Goal: Task Accomplishment & Management: Complete application form

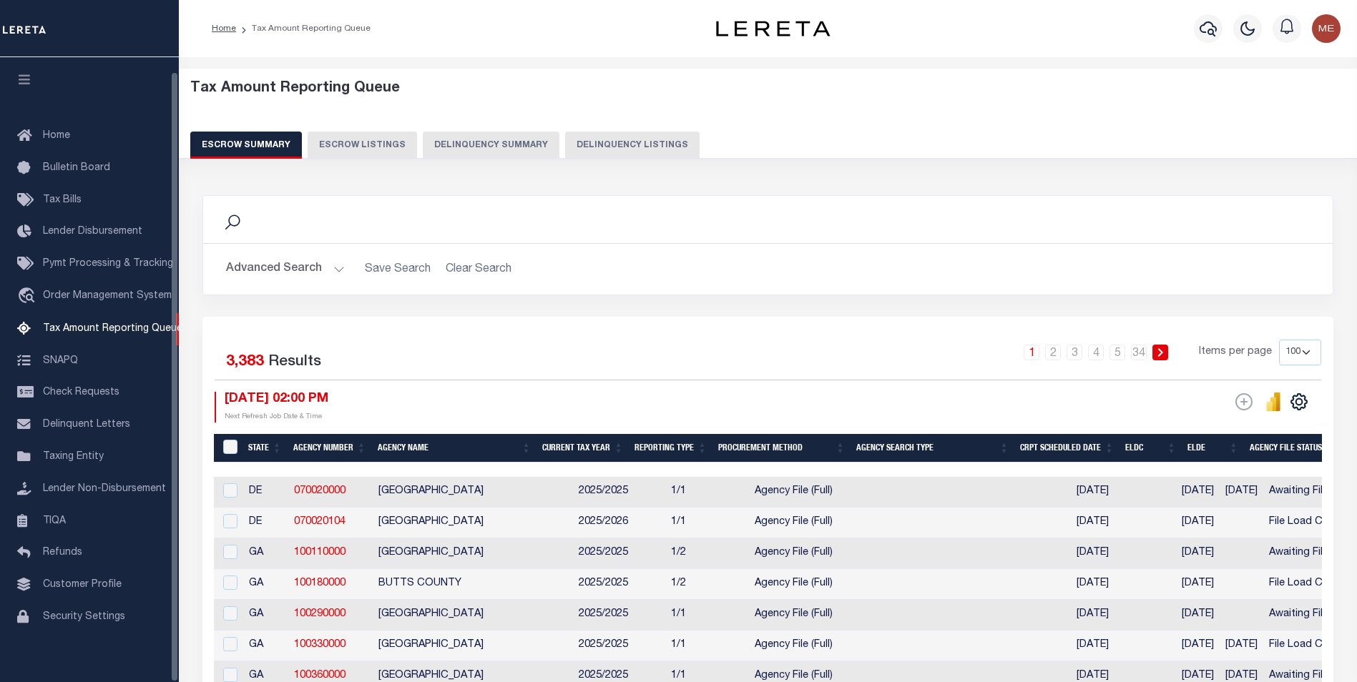
select select "100"
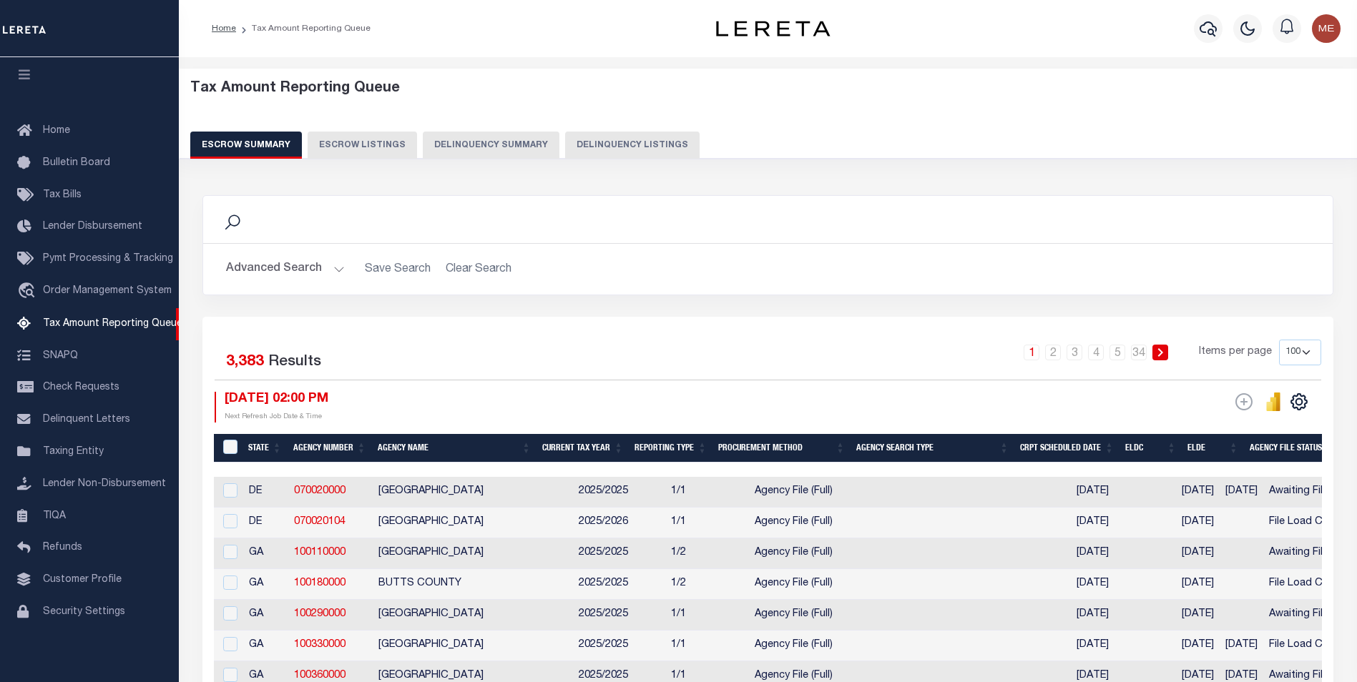
click at [505, 149] on button "Delinquency Summary" at bounding box center [491, 145] width 137 height 27
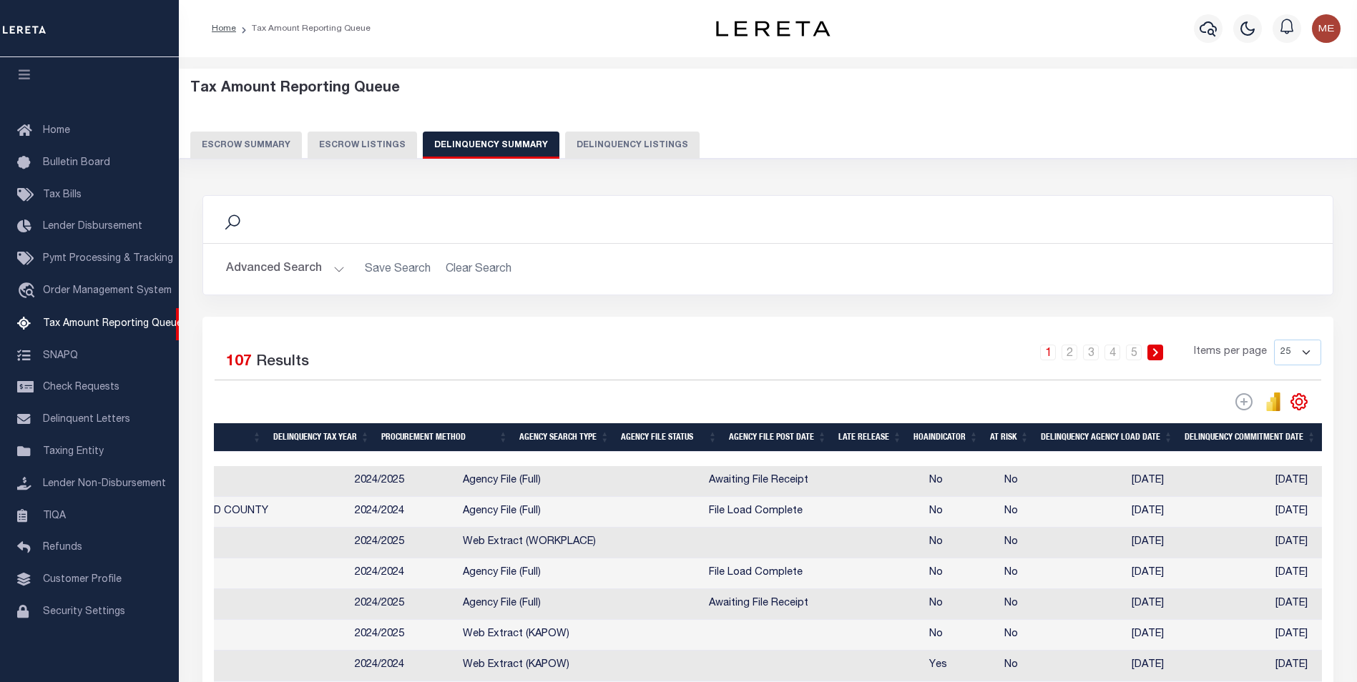
scroll to position [0, 0]
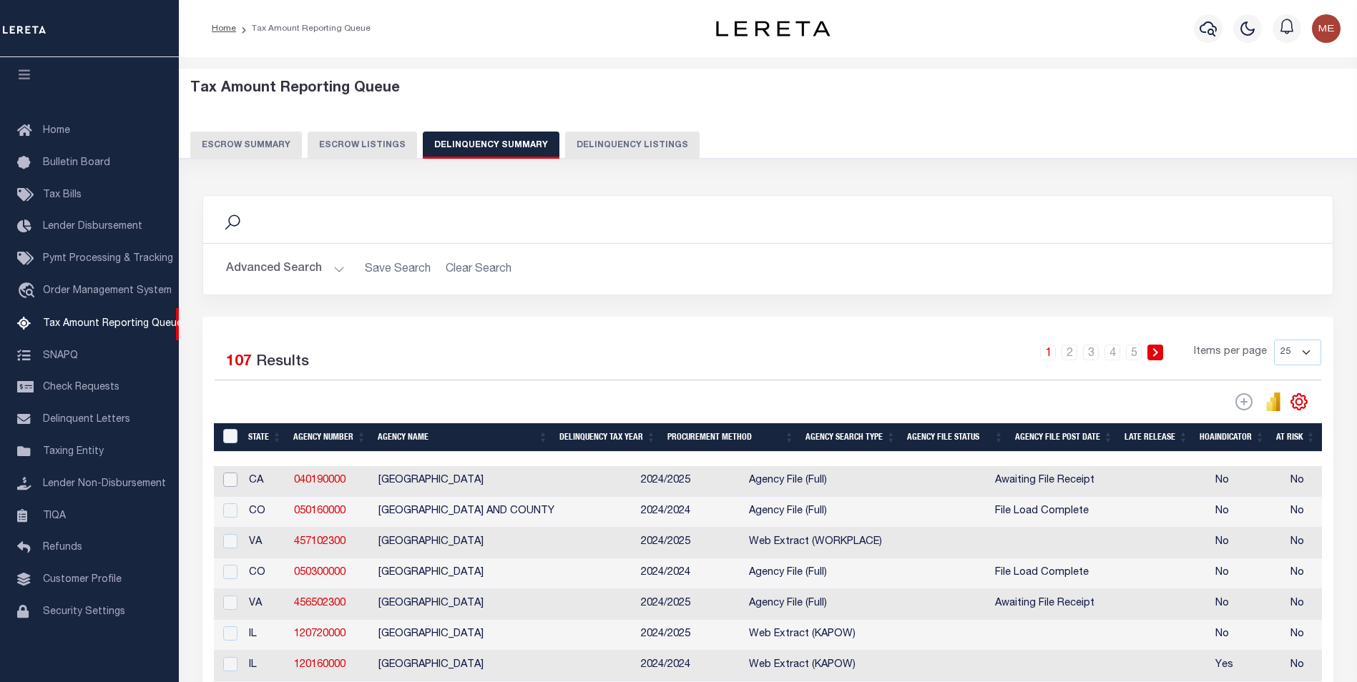
click at [230, 480] on input "checkbox" at bounding box center [230, 480] width 14 height 14
checkbox input "true"
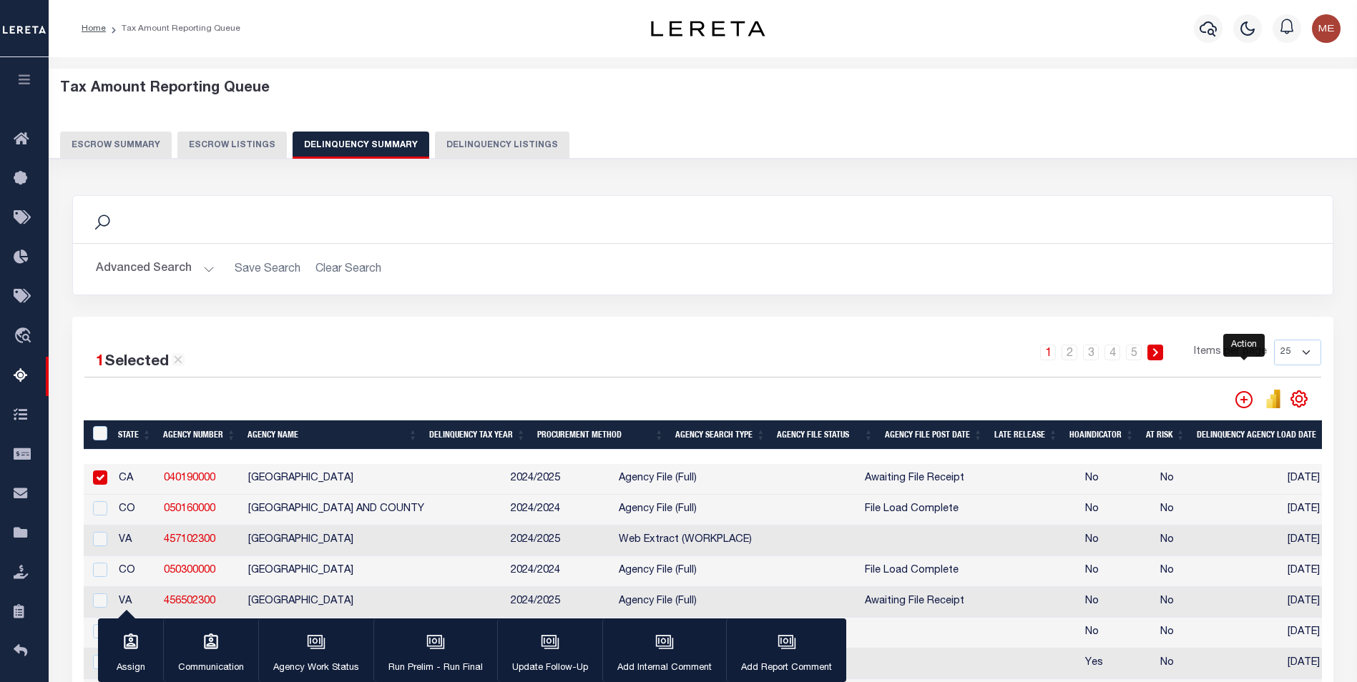
click at [1248, 398] on icon "" at bounding box center [1243, 399] width 17 height 17
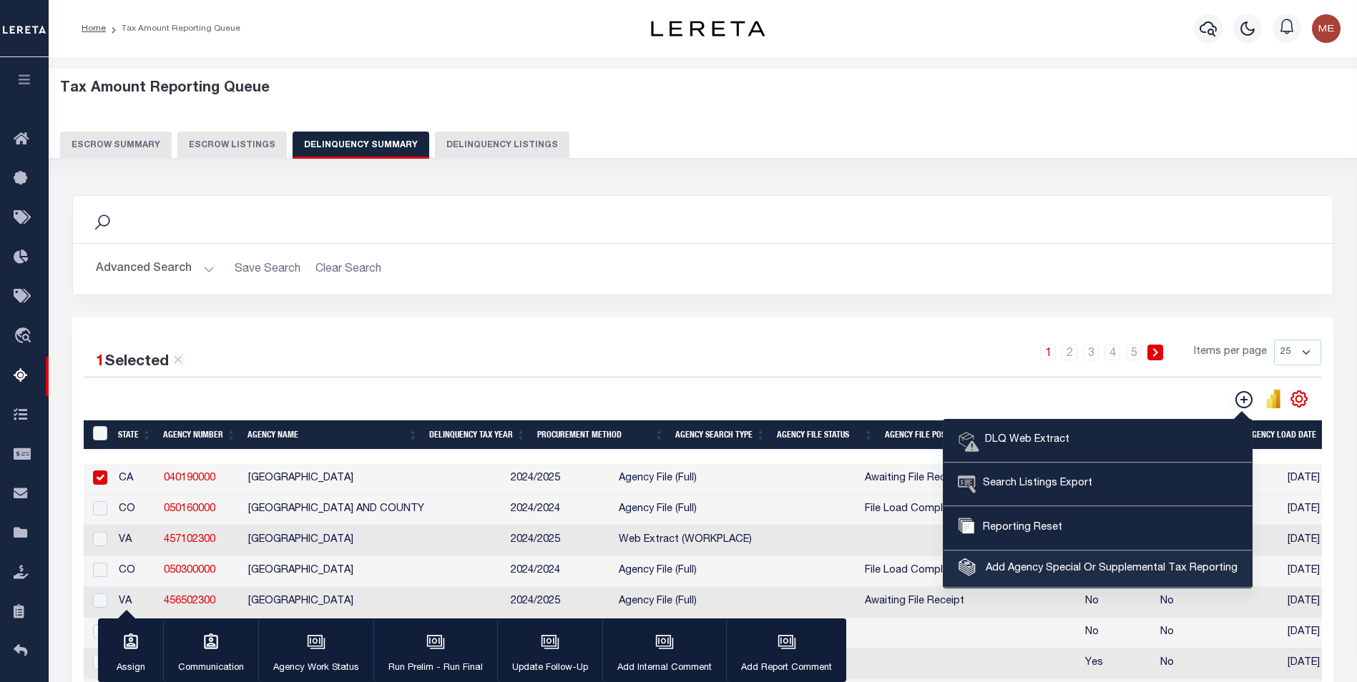
click at [1162, 572] on span "Add Agency Special Or Supplemental Tax Reporting" at bounding box center [1109, 569] width 255 height 16
select select "603700000"
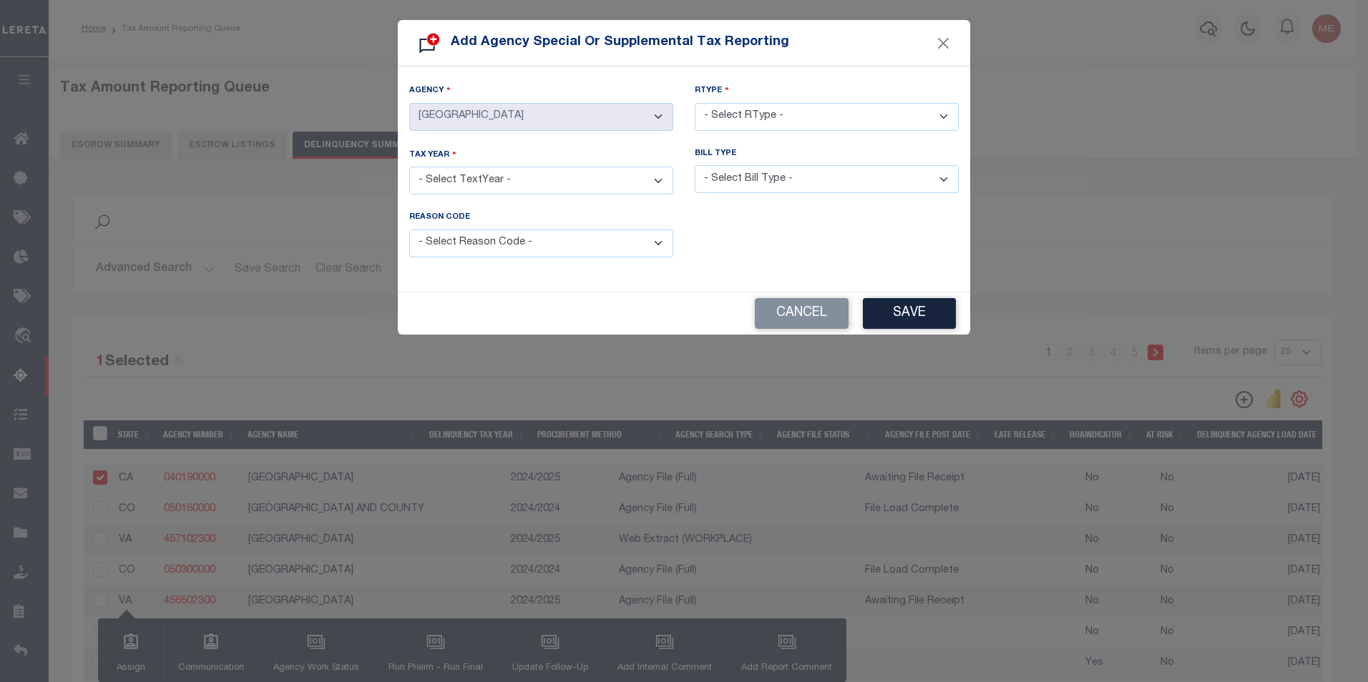
click at [755, 121] on select "- Select RType - 1/1 1/2 1/3 1/4 2/2 2/3 2/4 3/3 3/4 4/4" at bounding box center [827, 117] width 264 height 28
select select "1/1"
click at [695, 103] on select "- Select RType - 1/1 1/2 1/3 1/4 2/2 2/3 2/4 3/3 3/4 4/4" at bounding box center [827, 117] width 264 height 28
click at [607, 172] on select "- Select TextYear - 2028 2027 2026 2025 2024 2023 2022 2021 2020 2019 2018 2017…" at bounding box center [541, 181] width 264 height 28
select select "2012"
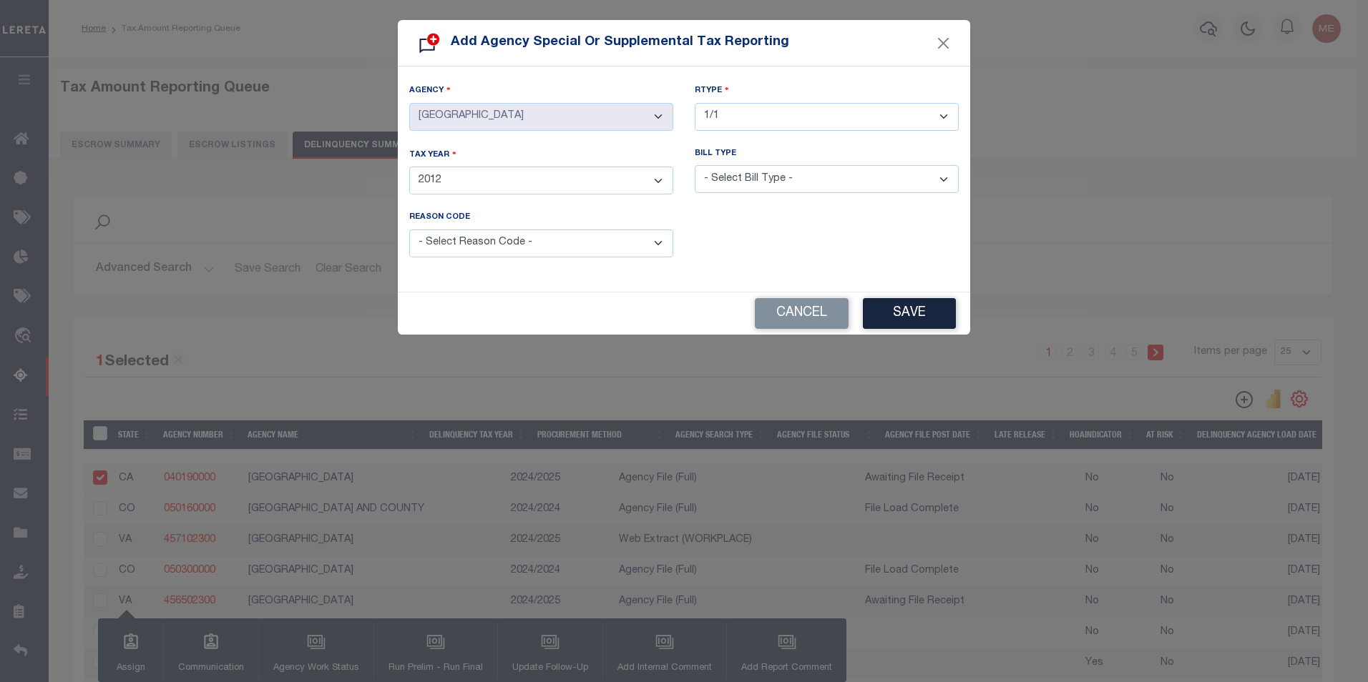
click at [409, 167] on select "- Select TextYear - 2028 2027 2026 2025 2024 2023 2022 2021 2020 2019 2018 2017…" at bounding box center [541, 181] width 264 height 28
click at [732, 178] on select "- Select Bill Type - Regular Delinquent Supplemental Corrected/Adjusted Bill - …" at bounding box center [827, 179] width 264 height 28
select select "1"
click at [695, 165] on select "- Select Bill Type - Regular Delinquent Supplemental Corrected/Adjusted Bill - …" at bounding box center [827, 179] width 264 height 28
click at [542, 238] on select "- Select Reason Code - Payment Reversal Taxable Value Change Assessment Change …" at bounding box center [541, 244] width 264 height 28
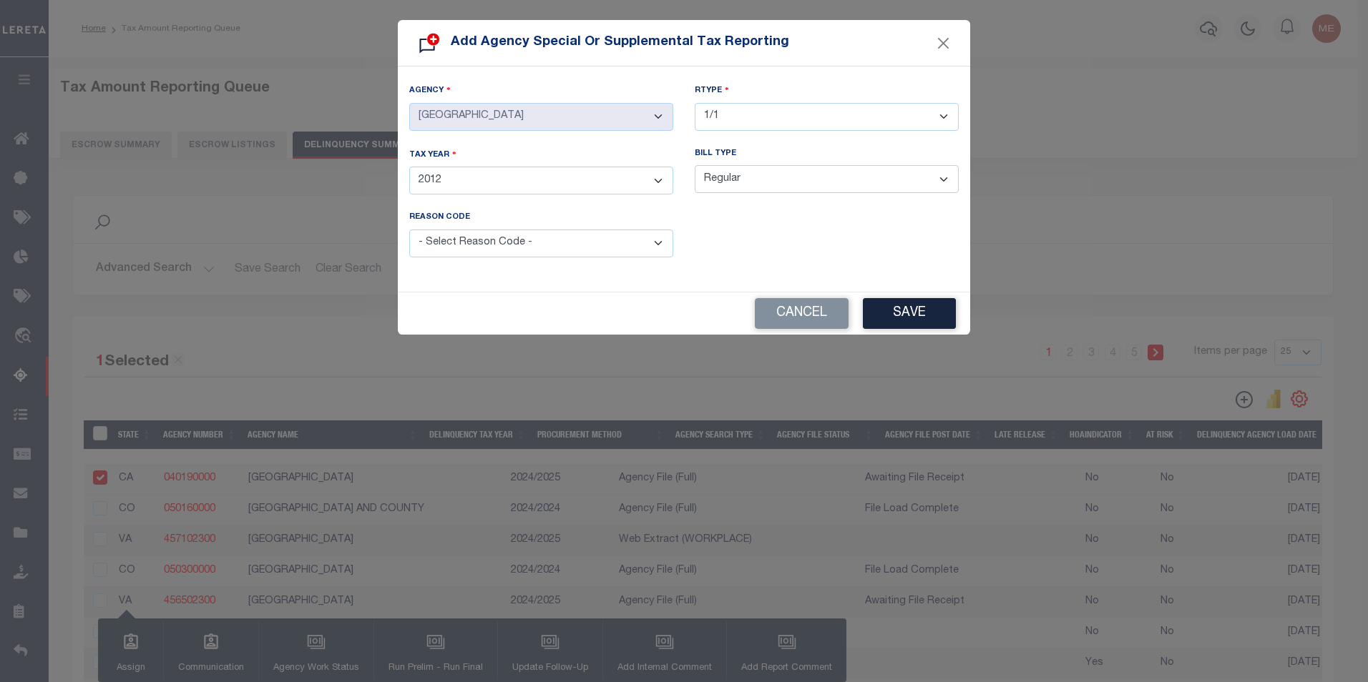
select select "1"
click at [409, 230] on select "- Select Reason Code - Payment Reversal Taxable Value Change Assessment Change …" at bounding box center [541, 244] width 264 height 28
click at [885, 301] on button "Save" at bounding box center [909, 313] width 93 height 31
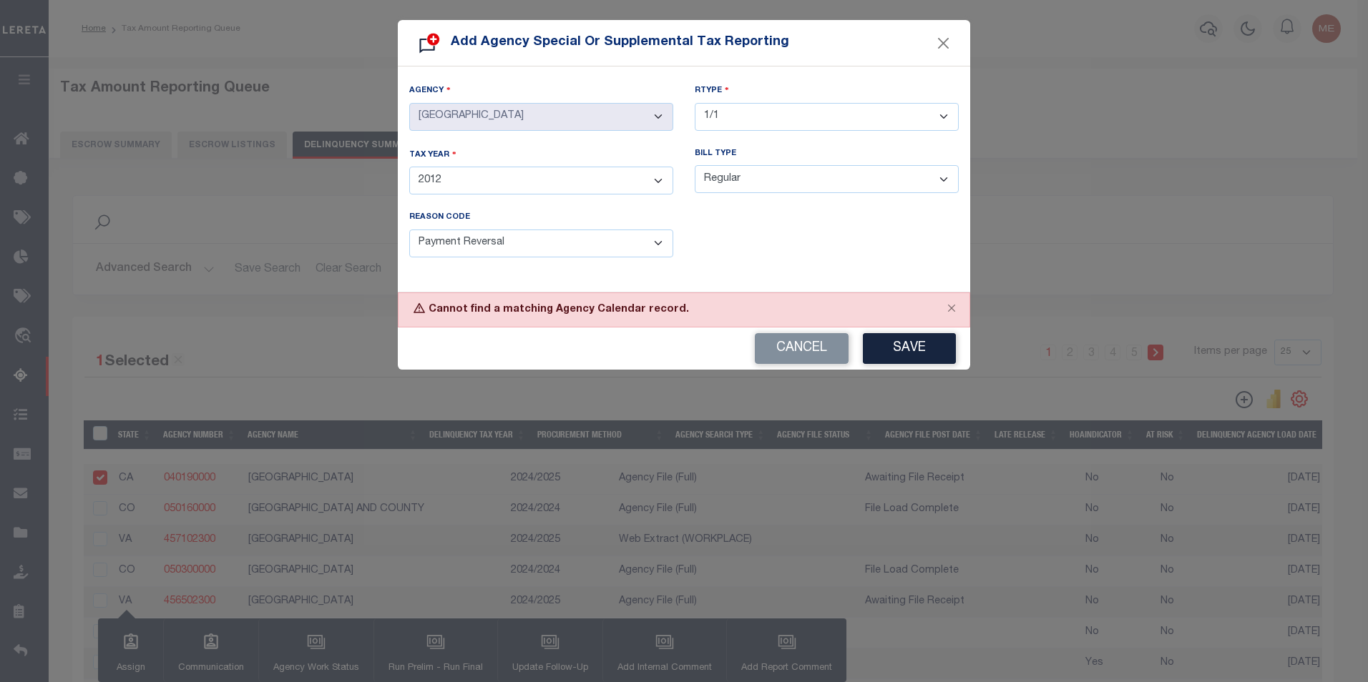
click at [535, 188] on select "- Select TextYear - 2028 2027 2026 2025 2024 2023 2022 2021 2020 2019 2018 2017…" at bounding box center [541, 181] width 264 height 28
select select "2027"
click at [409, 167] on select "- Select TextYear - 2028 2027 2026 2025 2024 2023 2022 2021 2020 2019 2018 2017…" at bounding box center [541, 181] width 264 height 28
click at [546, 247] on select "- Select Reason Code - Payment Reversal Taxable Value Change Assessment Change …" at bounding box center [541, 244] width 264 height 28
select select
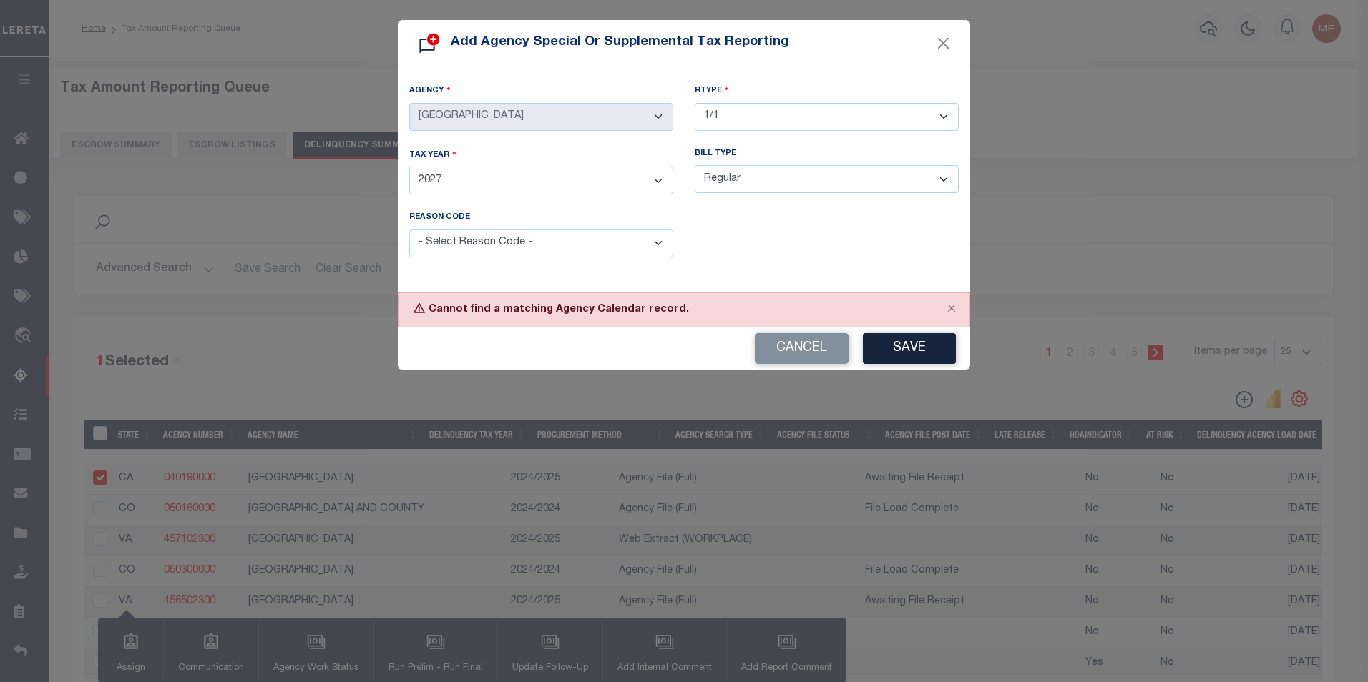
click at [409, 230] on select "- Select Reason Code - Payment Reversal Taxable Value Change Assessment Change …" at bounding box center [541, 244] width 264 height 28
click at [915, 344] on button "Save" at bounding box center [909, 348] width 93 height 31
click at [911, 344] on div "Cancel Save" at bounding box center [684, 349] width 572 height 42
click at [492, 176] on select "- Select TextYear - 2028 2027 2026 2025 2024 2023 2022 2021 2020 2019 2018 2017…" at bounding box center [541, 181] width 264 height 28
select select "2024"
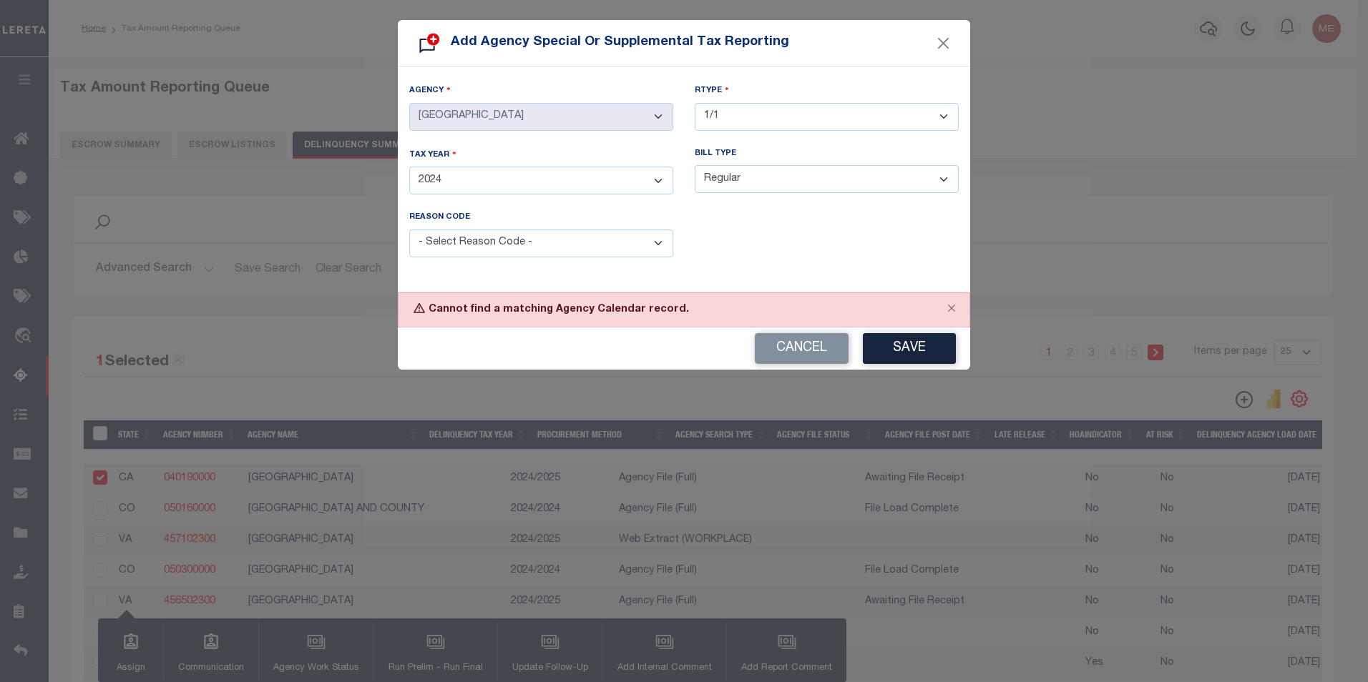
click at [409, 167] on select "- Select TextYear - 2028 2027 2026 2025 2024 2023 2022 2021 2020 2019 2018 2017…" at bounding box center [541, 181] width 264 height 28
click at [928, 343] on button "Save" at bounding box center [909, 348] width 93 height 31
click at [927, 344] on div "Cancel Save" at bounding box center [684, 349] width 572 height 42
click at [812, 348] on button "Cancel" at bounding box center [802, 348] width 94 height 31
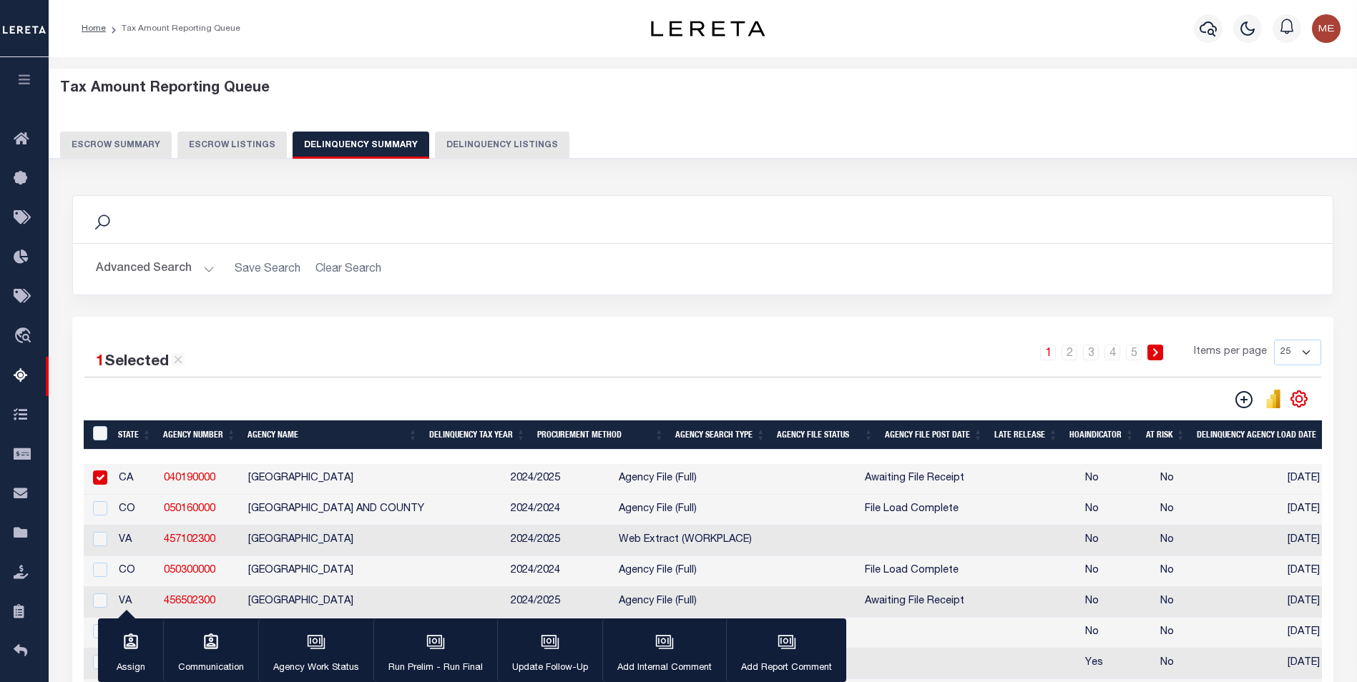
click at [97, 484] on input "checkbox" at bounding box center [100, 478] width 14 height 14
checkbox input "false"
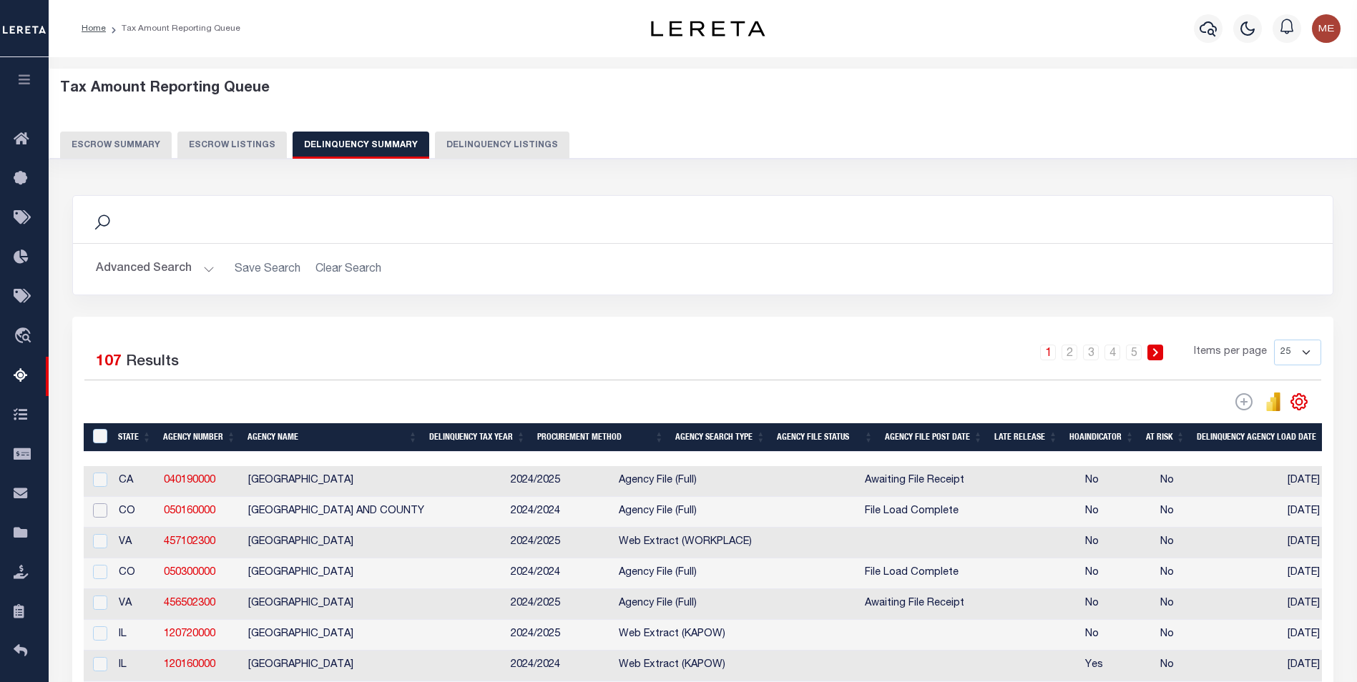
click at [103, 517] on input "checkbox" at bounding box center [100, 511] width 14 height 14
checkbox input "true"
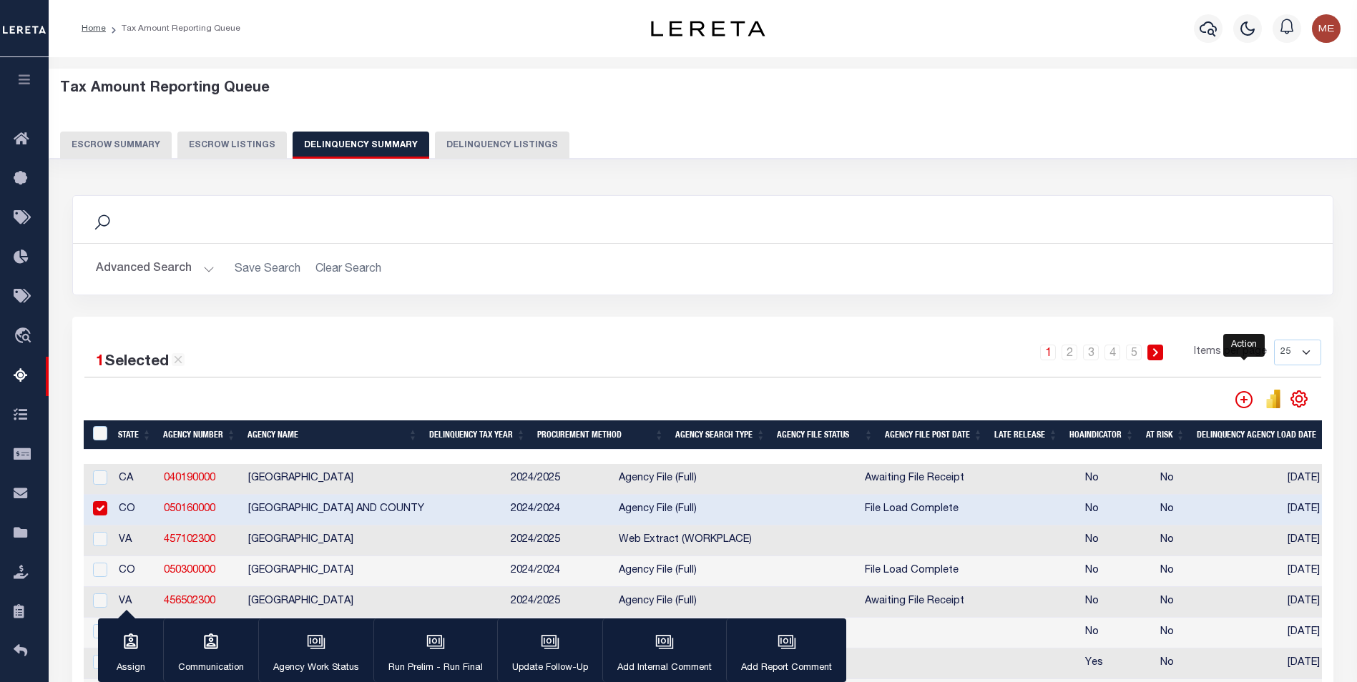
click at [1236, 399] on icon "" at bounding box center [1243, 399] width 17 height 17
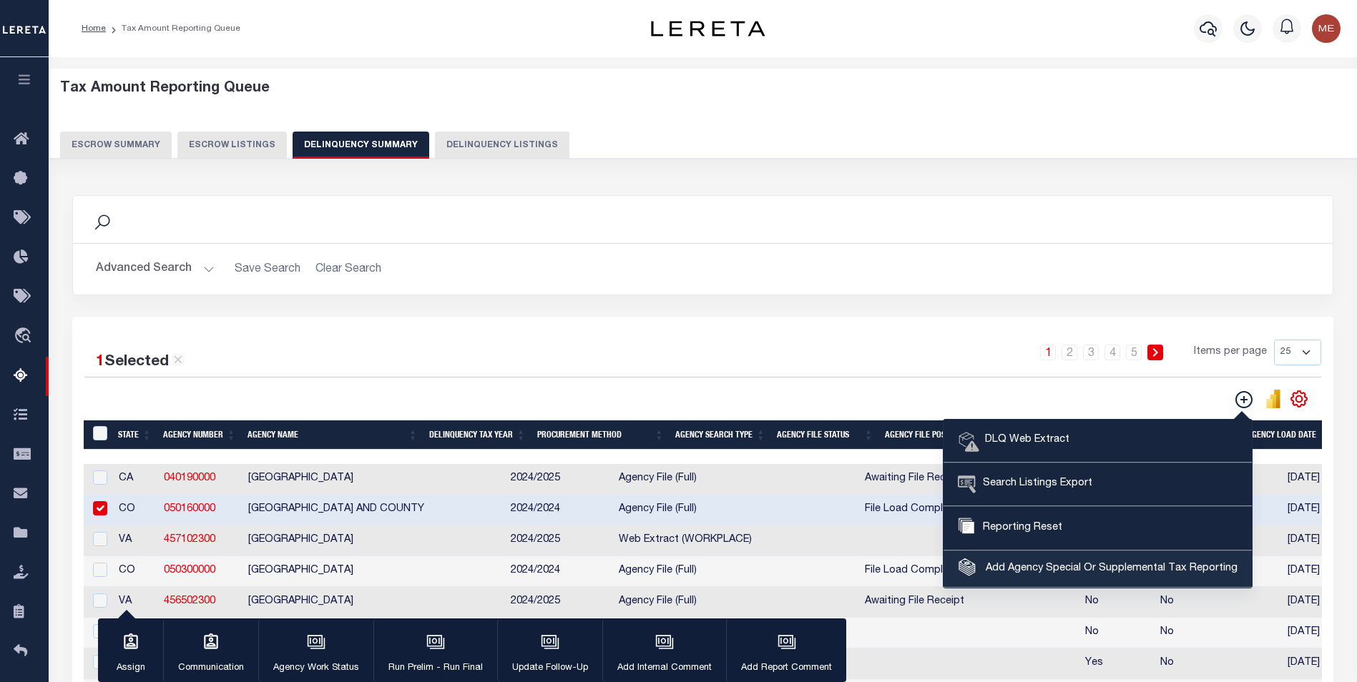
click at [1046, 564] on span "Add Agency Special Or Supplemental Tax Reporting" at bounding box center [1109, 569] width 255 height 16
select select "803100000"
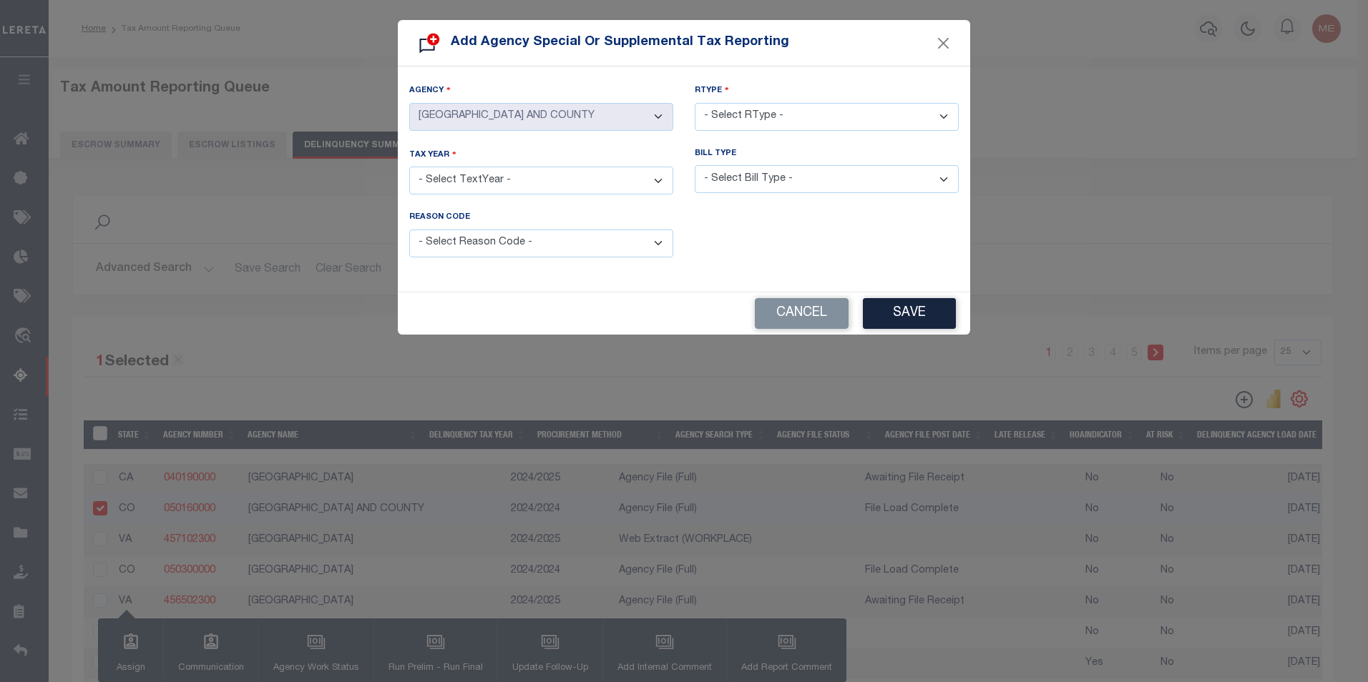
click at [519, 175] on select "- Select TextYear - 2028 2027 2026 2025 2024 2023 2022 2021 2020 2019 2018 2017…" at bounding box center [541, 181] width 264 height 28
select select "2024"
click at [409, 167] on select "- Select TextYear - 2028 2027 2026 2025 2024 2023 2022 2021 2020 2019 2018 2017…" at bounding box center [541, 181] width 264 height 28
click at [874, 111] on select "- Select RType - 1/1 1/2 1/3 1/4 2/2 2/3 2/4 3/3 3/4 4/4" at bounding box center [827, 117] width 264 height 28
select select "1/1"
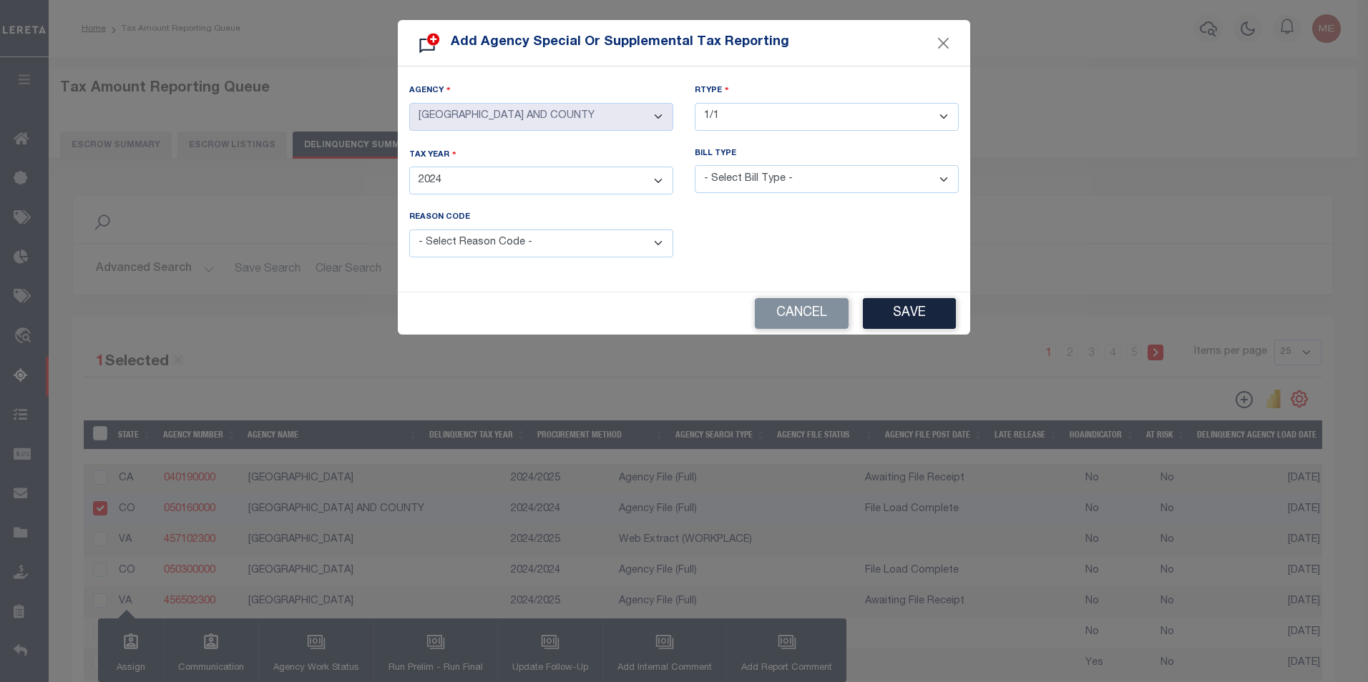
click at [695, 103] on select "- Select RType - 1/1 1/2 1/3 1/4 2/2 2/3 2/4 3/3 3/4 4/4" at bounding box center [827, 117] width 264 height 28
click at [919, 309] on button "Save" at bounding box center [909, 313] width 93 height 31
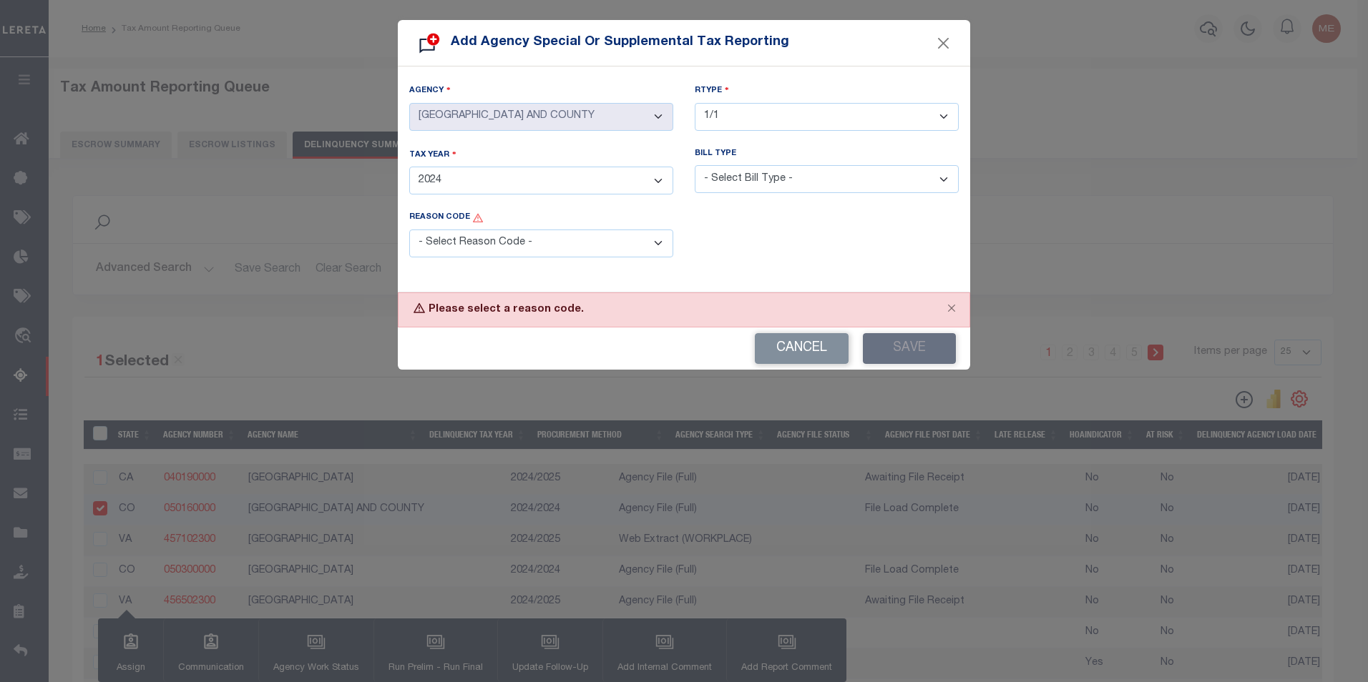
click at [484, 240] on select "- Select Reason Code - Payment Reversal Taxable Value Change Assessment Change …" at bounding box center [541, 244] width 264 height 28
select select "1"
click at [409, 230] on select "- Select Reason Code - Payment Reversal Taxable Value Change Assessment Change …" at bounding box center [541, 244] width 264 height 28
click at [924, 335] on button "Save" at bounding box center [909, 348] width 93 height 31
click at [917, 346] on button "Save" at bounding box center [909, 348] width 93 height 31
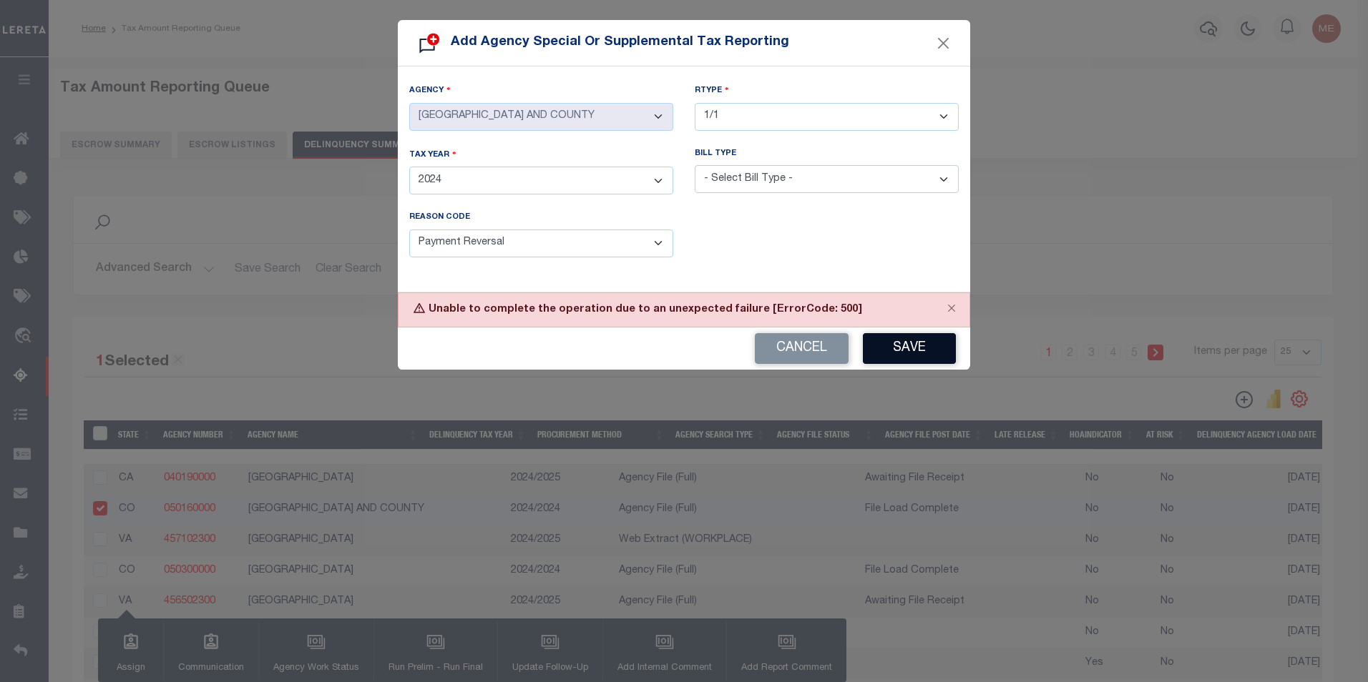
click at [916, 353] on button "Save" at bounding box center [909, 348] width 93 height 31
click at [911, 358] on button "Save" at bounding box center [909, 348] width 93 height 31
click at [870, 246] on div "Reason Code is required" at bounding box center [826, 243] width 285 height 62
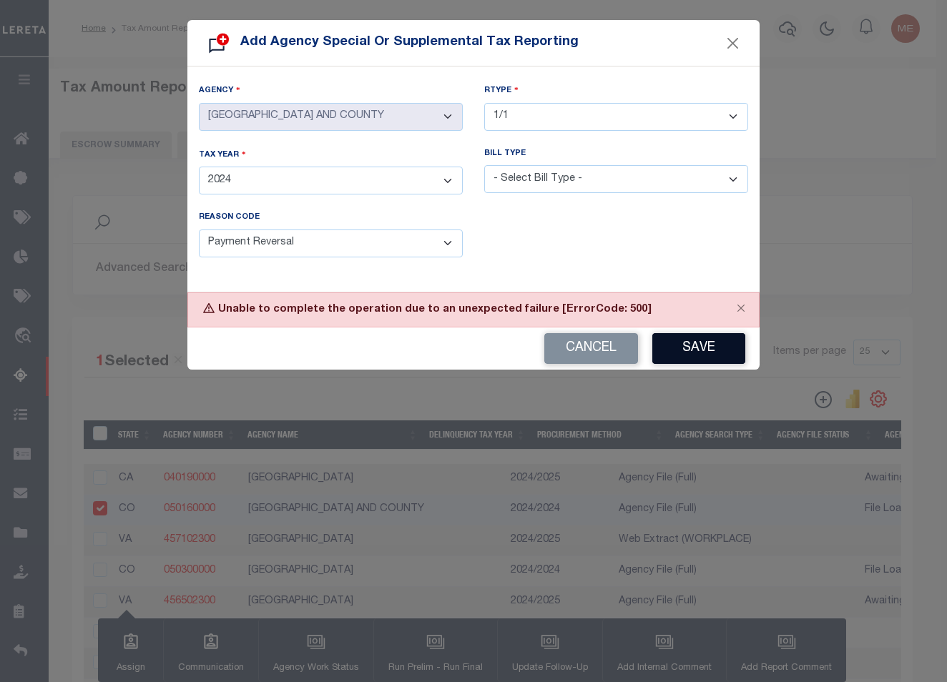
click at [720, 343] on button "Save" at bounding box center [698, 348] width 93 height 31
